Goal: Complete application form

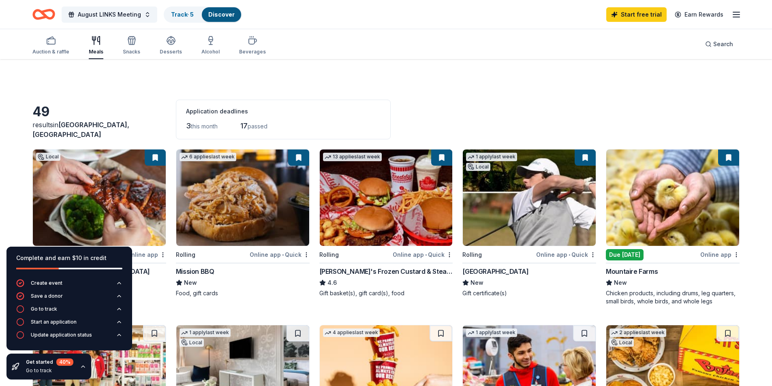
scroll to position [243, 0]
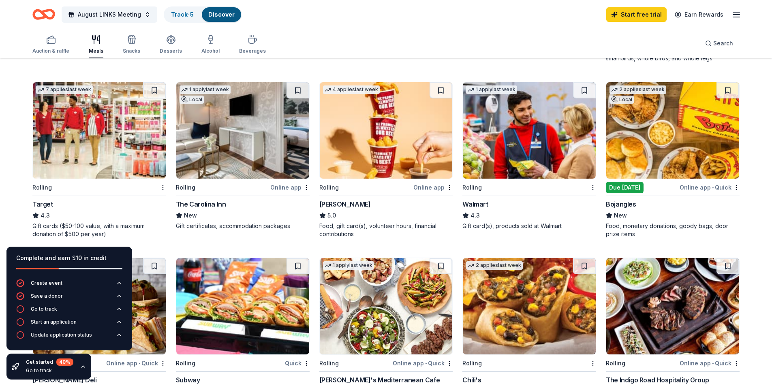
click at [674, 125] on img at bounding box center [673, 130] width 133 height 97
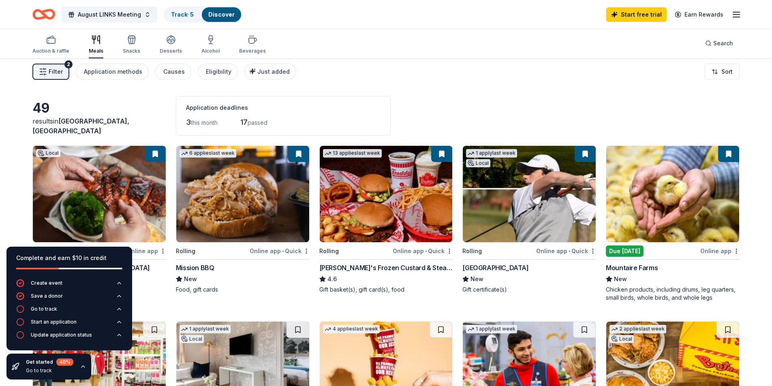
scroll to position [0, 0]
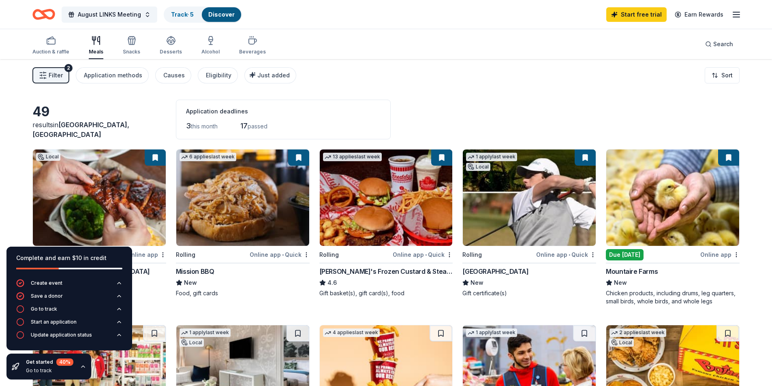
click at [401, 218] on img at bounding box center [386, 198] width 133 height 97
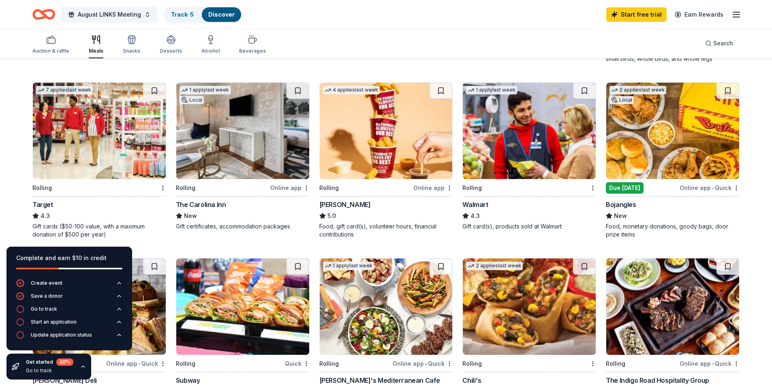
scroll to position [243, 0]
click at [133, 42] on icon "button" at bounding box center [133, 41] width 0 height 6
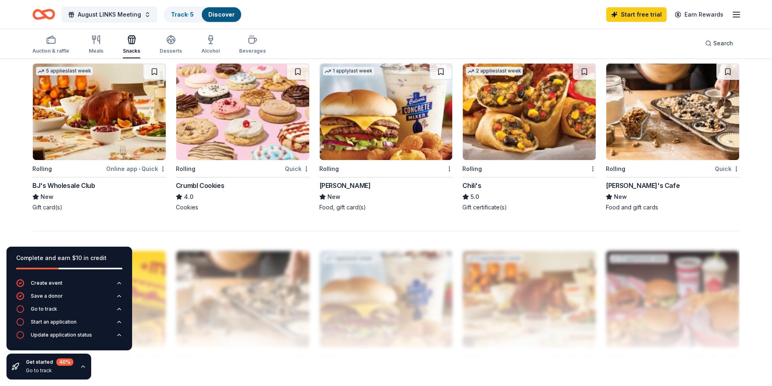
scroll to position [568, 0]
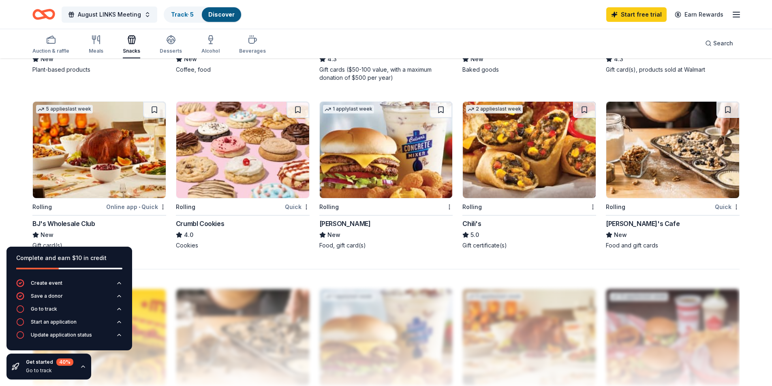
click at [252, 139] on img at bounding box center [242, 150] width 133 height 97
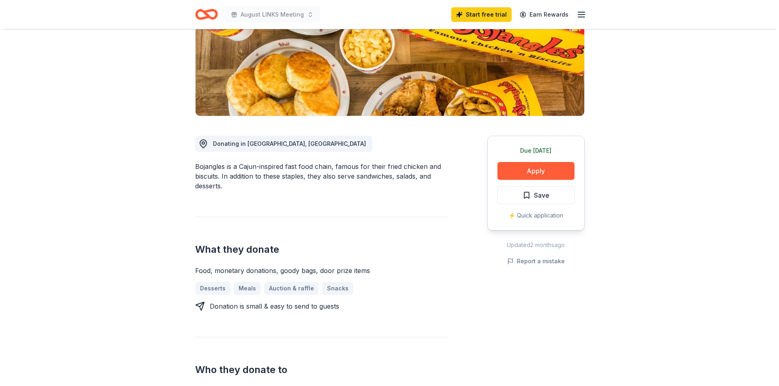
scroll to position [122, 0]
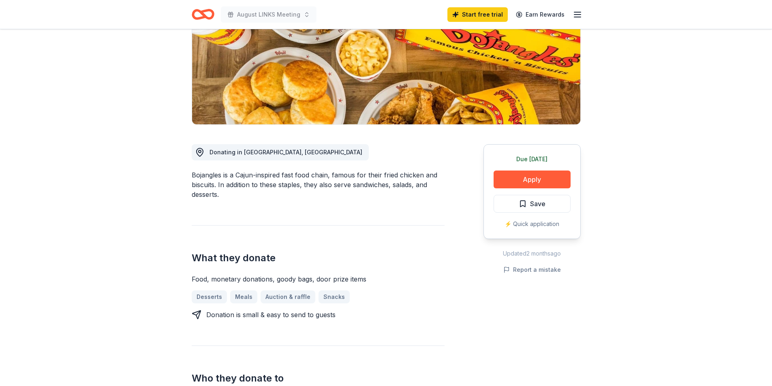
click at [540, 179] on button "Apply" at bounding box center [532, 180] width 77 height 18
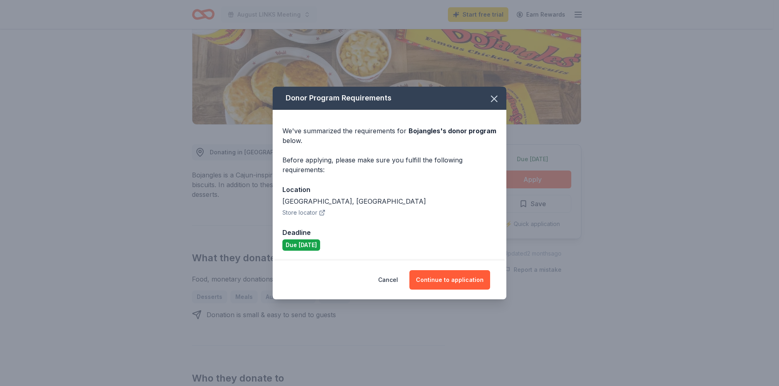
click at [447, 283] on button "Continue to application" at bounding box center [449, 279] width 81 height 19
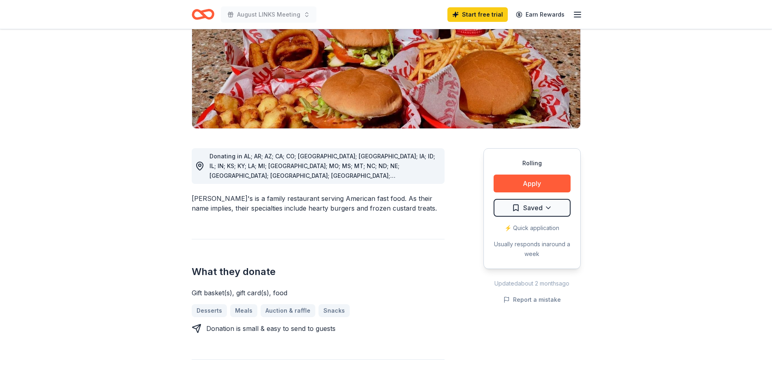
scroll to position [162, 0]
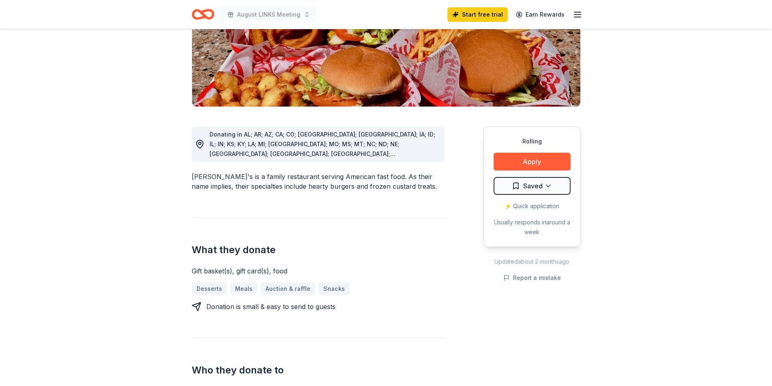
drag, startPoint x: 238, startPoint y: 240, endPoint x: 287, endPoint y: 238, distance: 49.1
click at [287, 266] on div "Gift basket(s), gift card(s), food" at bounding box center [318, 271] width 253 height 10
drag, startPoint x: 261, startPoint y: 274, endPoint x: 343, endPoint y: 276, distance: 82.3
click at [343, 302] on div "Donation is small & easy to send to guests" at bounding box center [318, 307] width 253 height 10
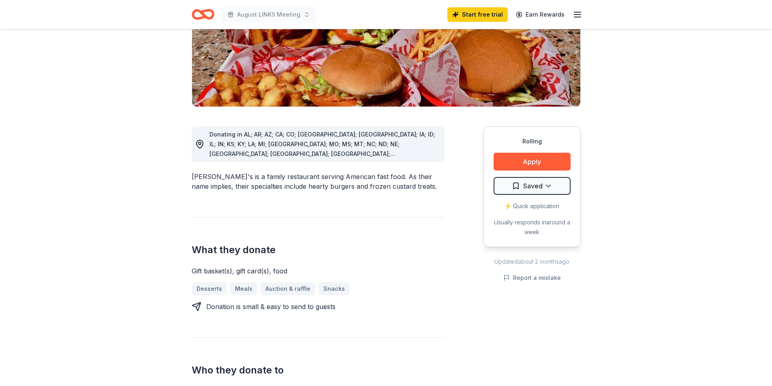
click at [343, 302] on div "Donation is small & easy to send to guests" at bounding box center [318, 307] width 253 height 10
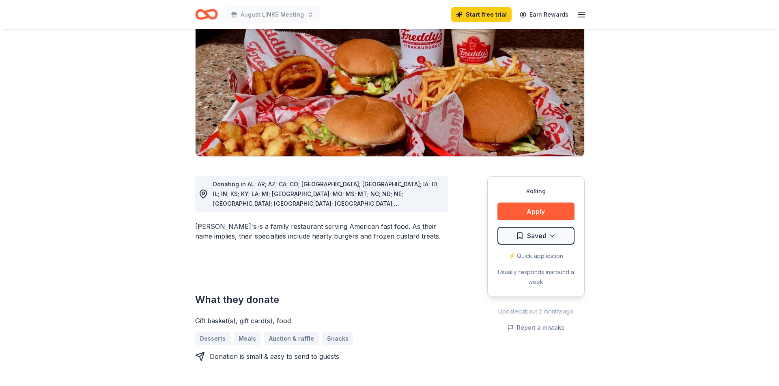
scroll to position [41, 0]
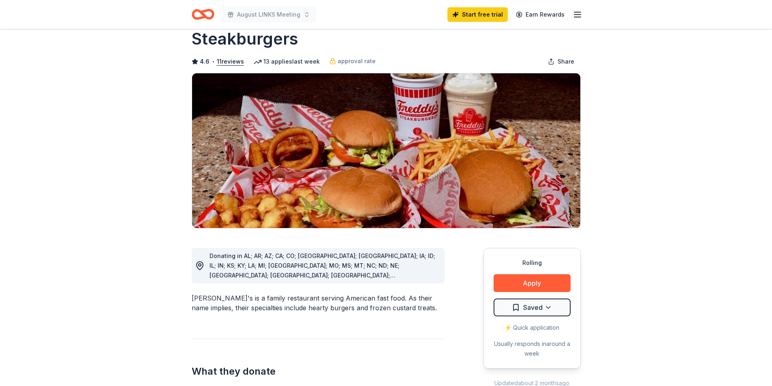
click at [514, 275] on button "Apply" at bounding box center [532, 284] width 77 height 18
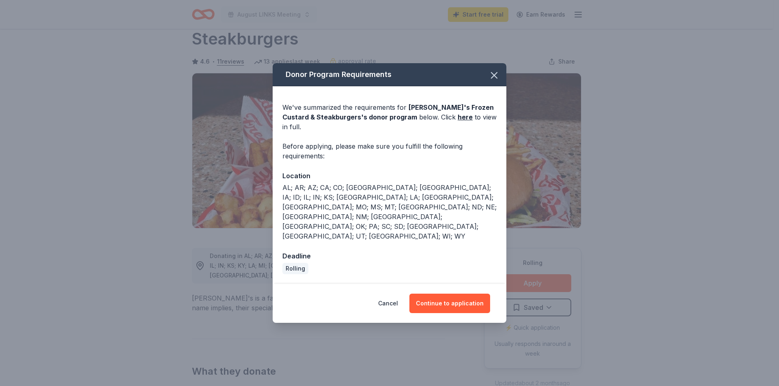
click at [456, 294] on button "Continue to application" at bounding box center [449, 303] width 81 height 19
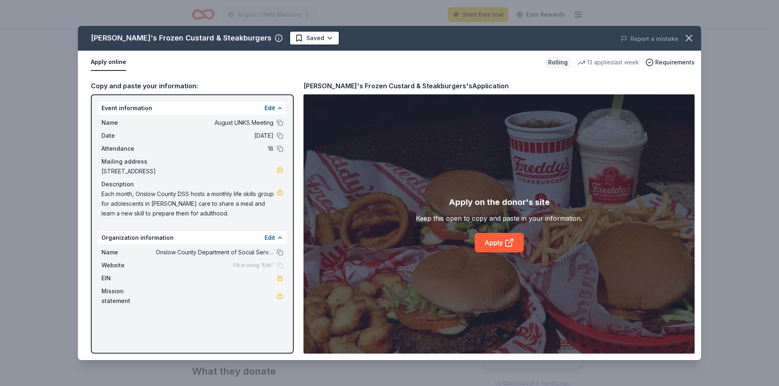
click at [500, 236] on link "Apply" at bounding box center [498, 242] width 49 height 19
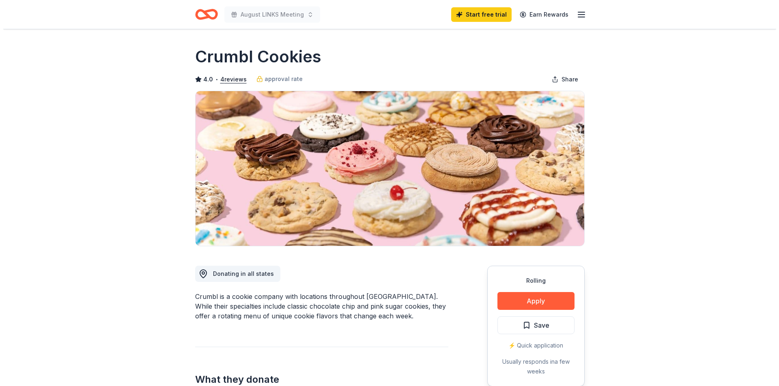
scroll to position [41, 0]
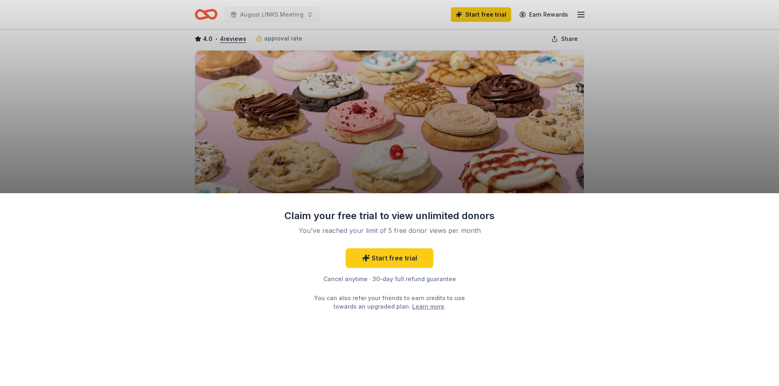
click at [401, 260] on link "Start free trial" at bounding box center [389, 258] width 88 height 19
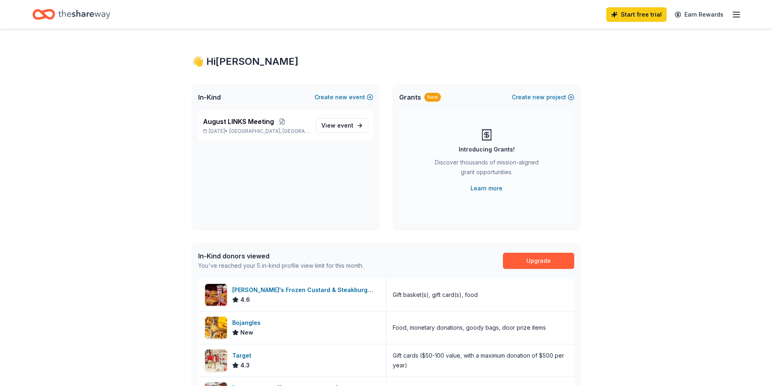
click at [58, 17] on icon "Home" at bounding box center [84, 14] width 52 height 17
click at [742, 10] on div "Start free trial Earn Rewards" at bounding box center [386, 14] width 772 height 29
click at [739, 12] on line "button" at bounding box center [737, 12] width 6 height 0
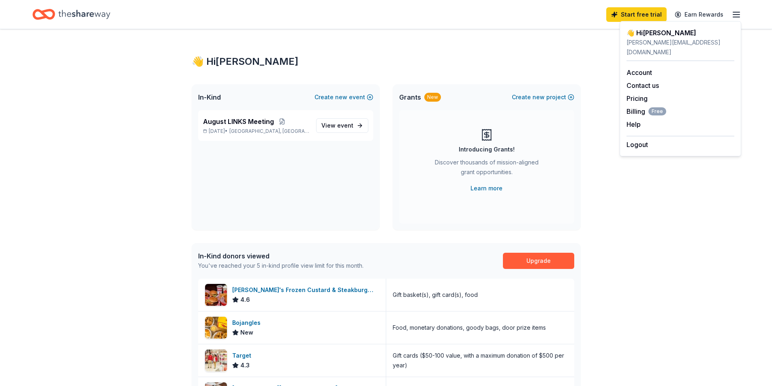
click at [47, 21] on icon "Home" at bounding box center [43, 14] width 23 height 19
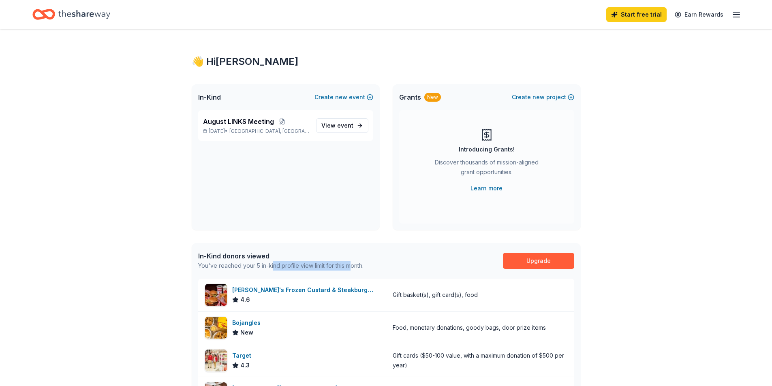
drag, startPoint x: 271, startPoint y: 264, endPoint x: 352, endPoint y: 261, distance: 81.2
click at [352, 261] on div "In-Kind donors viewed You've reached your 5 in-kind profile view limit for this…" at bounding box center [280, 260] width 165 height 19
click at [352, 261] on div "In-Kind donors viewed" at bounding box center [280, 256] width 165 height 10
